Goal: Task Accomplishment & Management: Manage account settings

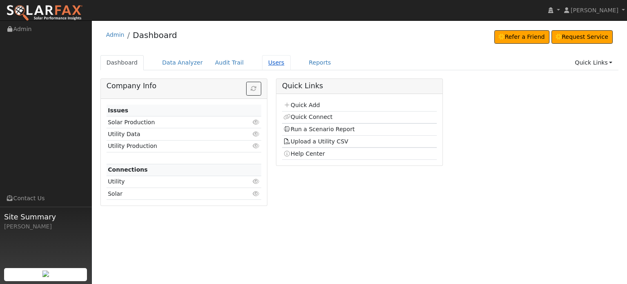
click at [264, 61] on link "Users" at bounding box center [276, 62] width 29 height 15
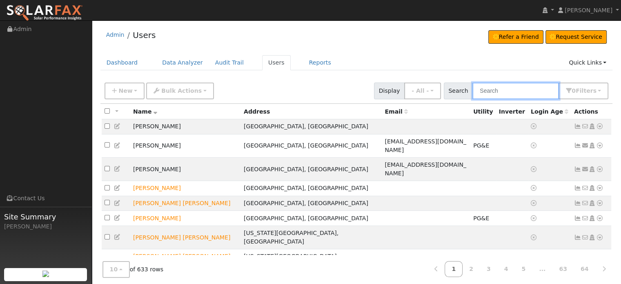
click at [511, 91] on input "text" at bounding box center [515, 90] width 87 height 17
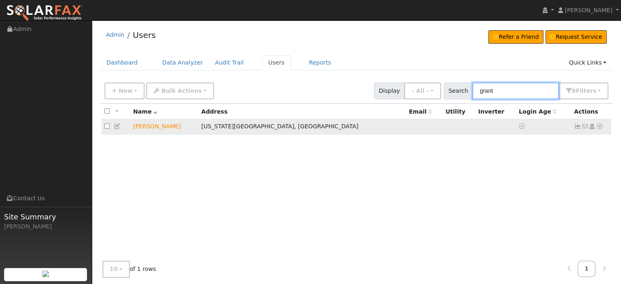
type input "grant"
click at [596, 125] on icon at bounding box center [599, 126] width 7 height 6
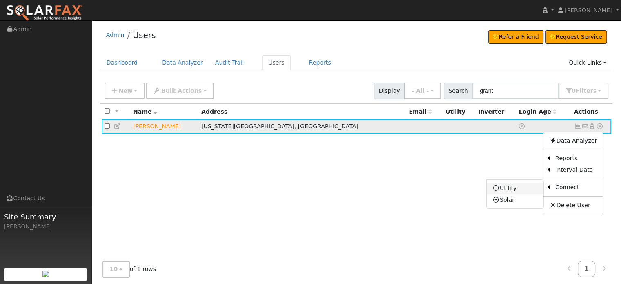
click at [508, 188] on link "Utility" at bounding box center [515, 187] width 57 height 11
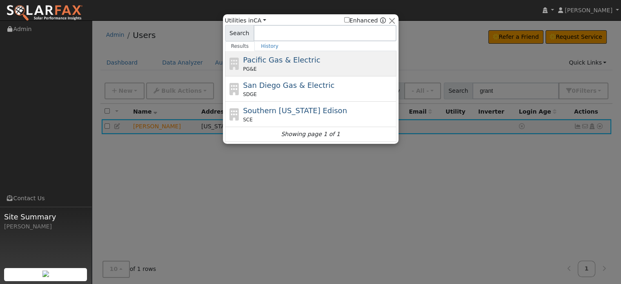
click at [267, 60] on span "Pacific Gas & Electric" at bounding box center [281, 60] width 77 height 9
